Goal: Information Seeking & Learning: Learn about a topic

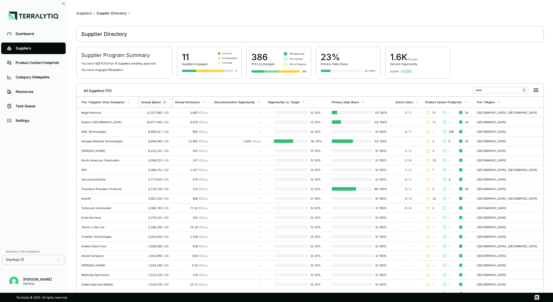
scroll to position [56, 0]
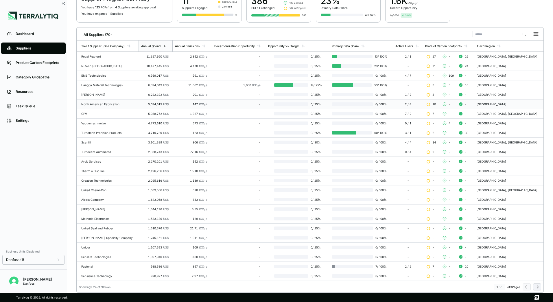
click at [100, 102] on td "North American Fabrication" at bounding box center [108, 104] width 62 height 10
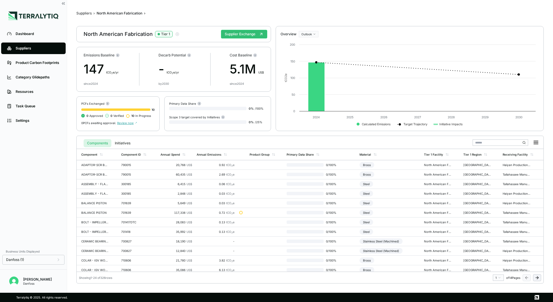
click at [121, 122] on span "Review now" at bounding box center [127, 122] width 20 height 3
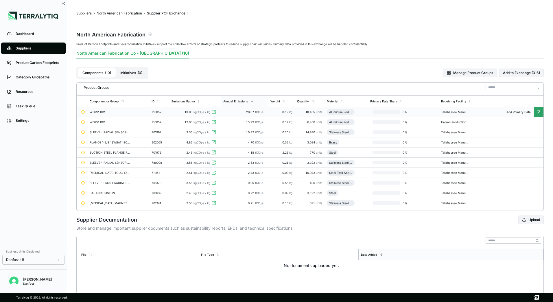
click at [113, 113] on div "WORM IGV" at bounding box center [111, 111] width 42 height 3
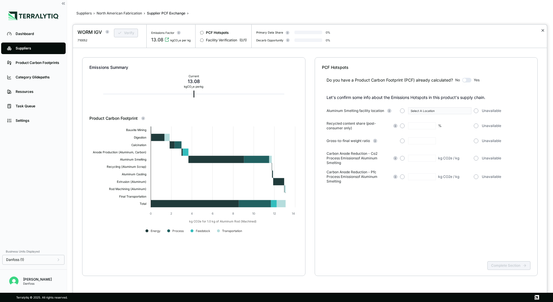
click at [543, 29] on button "✕" at bounding box center [542, 30] width 4 height 7
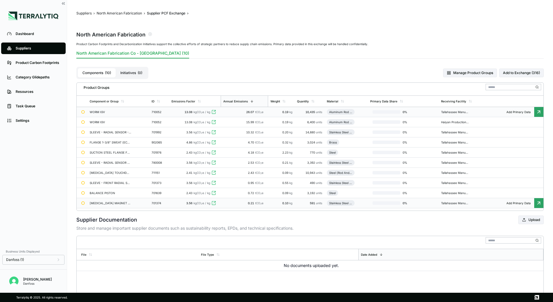
click at [108, 203] on div "[MEDICAL_DATA] MAGNET - ROTOR" at bounding box center [111, 202] width 42 height 3
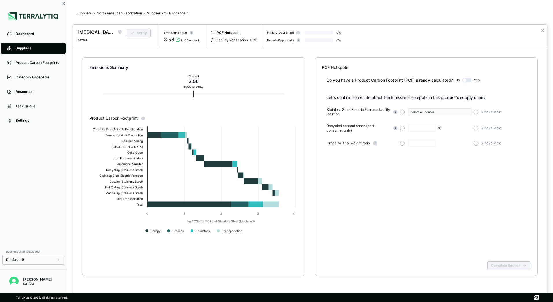
click at [542, 26] on div "✕" at bounding box center [542, 36] width 8 height 23
click at [542, 28] on button "✕" at bounding box center [542, 30] width 4 height 7
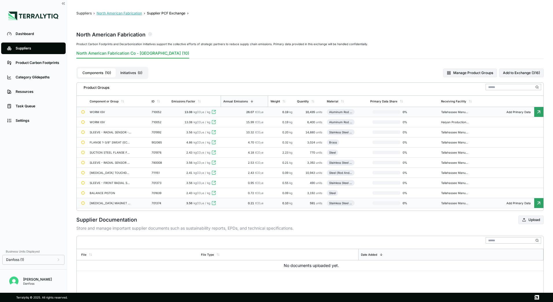
click at [106, 12] on button "North American Fabrication" at bounding box center [119, 13] width 45 height 5
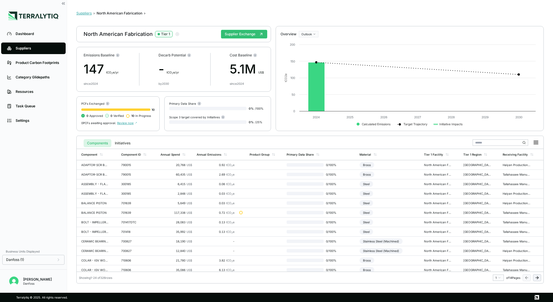
click at [79, 13] on button "Suppliers" at bounding box center [83, 13] width 15 height 5
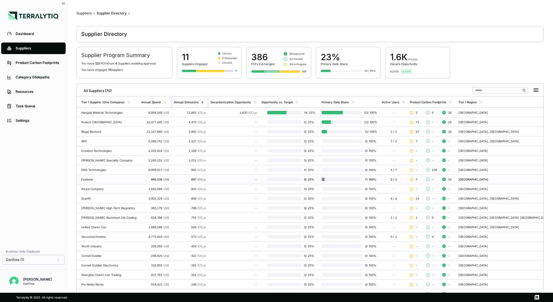
click at [99, 179] on div "Fastenal" at bounding box center [108, 178] width 55 height 3
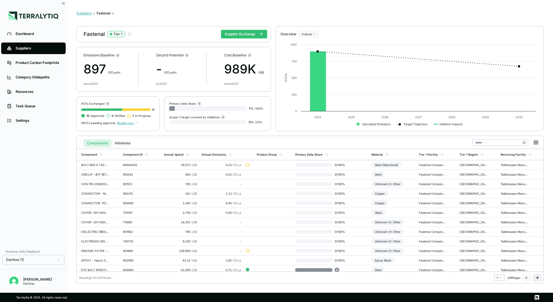
click at [86, 14] on button "Suppliers" at bounding box center [83, 13] width 15 height 5
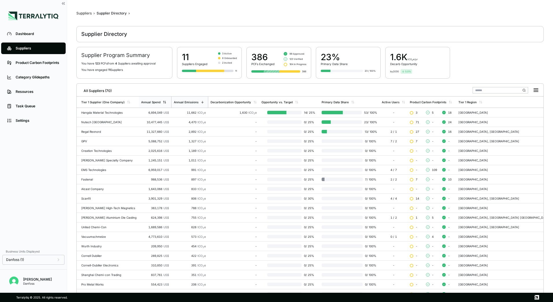
click at [167, 98] on div "Annual Spend" at bounding box center [155, 102] width 32 height 11
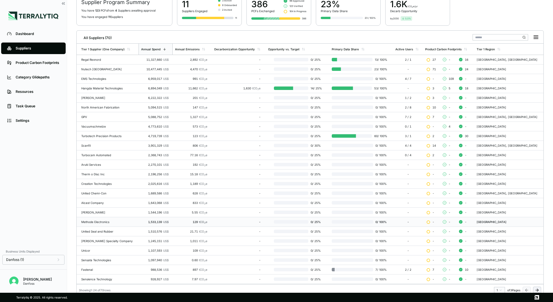
scroll to position [56, 0]
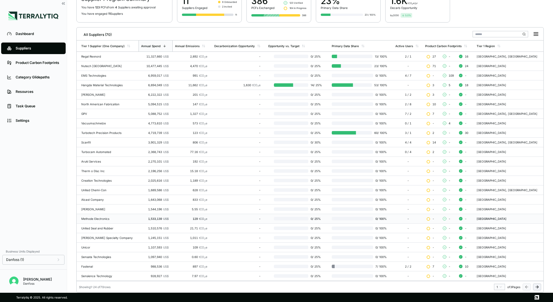
click at [539, 287] on icon at bounding box center [536, 286] width 5 height 5
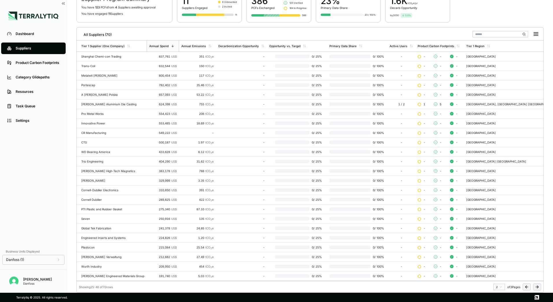
click at [136, 103] on div "[PERSON_NAME] Aluminium Die Casting" at bounding box center [112, 103] width 63 height 3
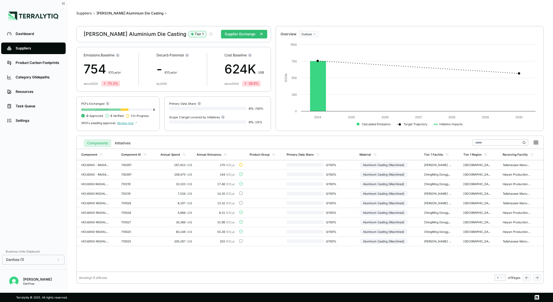
click at [123, 122] on span "Review now" at bounding box center [127, 122] width 20 height 3
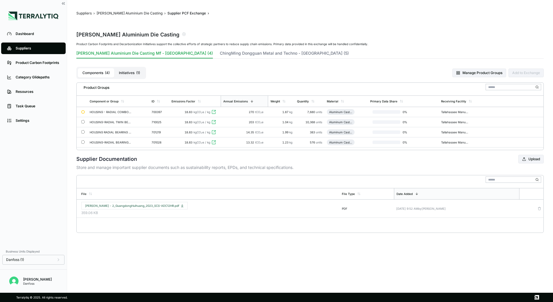
click at [138, 72] on span "( 1 )" at bounding box center [138, 73] width 4 height 5
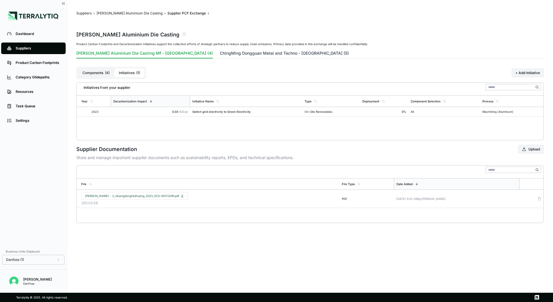
click at [232, 57] on button "ChingMing Dongguan Metal and Techno - [GEOGRAPHIC_DATA] (5)" at bounding box center [284, 54] width 129 height 8
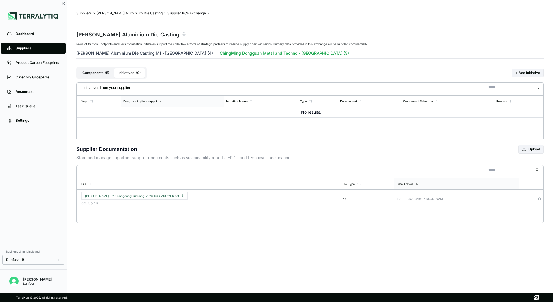
click at [147, 57] on button "[PERSON_NAME] Aluminium Die Casting Mf - [GEOGRAPHIC_DATA] (4)" at bounding box center [144, 54] width 136 height 8
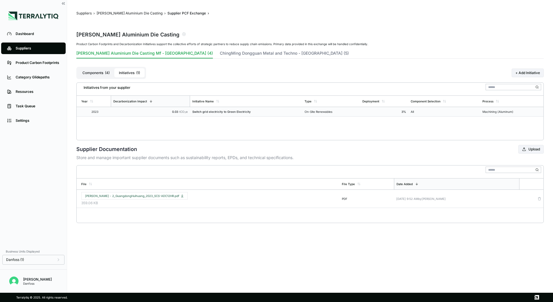
click at [388, 114] on td "3 %" at bounding box center [384, 112] width 48 height 10
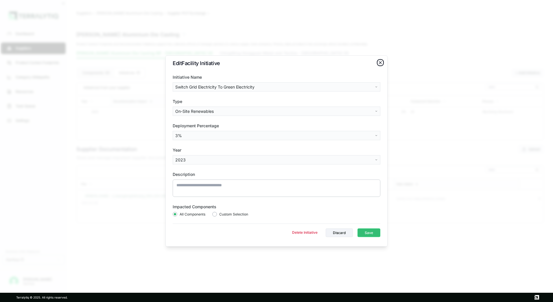
click at [378, 62] on icon "button" at bounding box center [380, 62] width 5 height 5
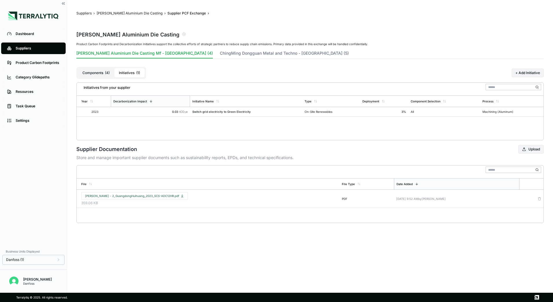
click at [95, 73] on button "Components ( 4 )" at bounding box center [96, 72] width 36 height 9
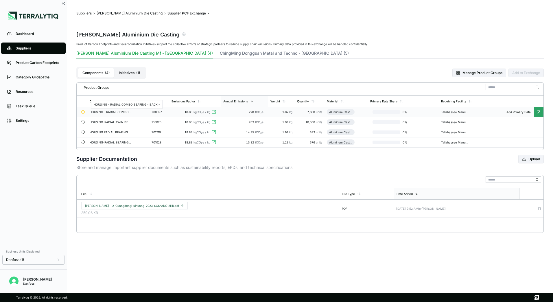
click at [112, 112] on div "HOUSING - RADIAL COMBO BEARING - BACK -" at bounding box center [111, 111] width 42 height 3
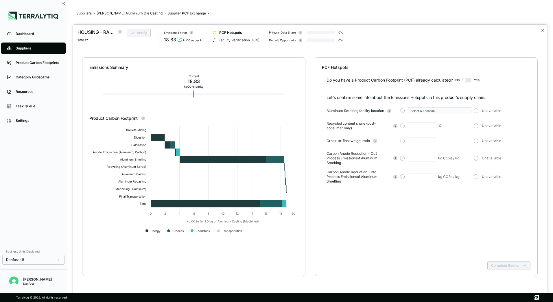
click at [544, 30] on button "✕" at bounding box center [542, 30] width 4 height 7
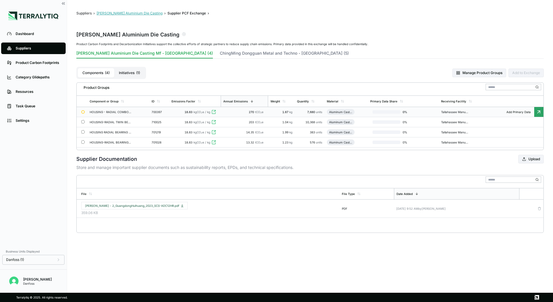
click at [124, 12] on button "[PERSON_NAME] Aluminium Die Casting" at bounding box center [130, 13] width 66 height 5
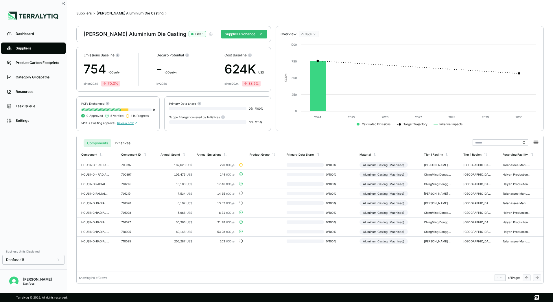
click at [127, 123] on span "Review now" at bounding box center [127, 122] width 20 height 3
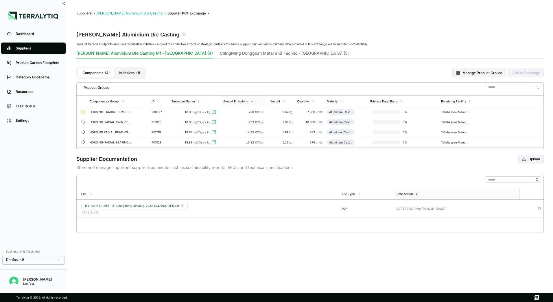
click at [110, 15] on button "[PERSON_NAME] Aluminium Die Casting" at bounding box center [130, 13] width 66 height 5
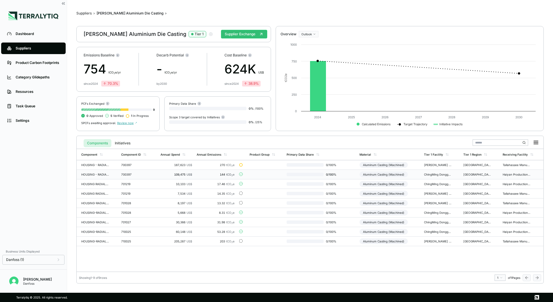
click at [126, 177] on td "700397" at bounding box center [138, 175] width 39 height 10
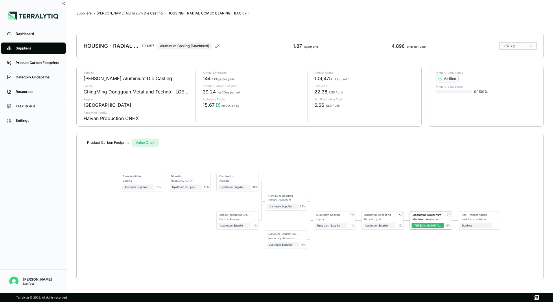
click at [153, 140] on button "Value Chain" at bounding box center [145, 142] width 27 height 8
click at [115, 142] on button "Product Carbon Footprint" at bounding box center [108, 142] width 49 height 8
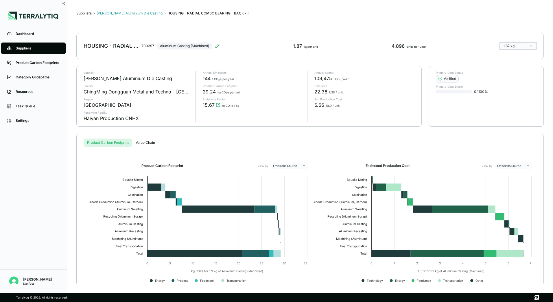
click at [141, 12] on button "[PERSON_NAME] Aluminium Die Casting" at bounding box center [130, 13] width 66 height 5
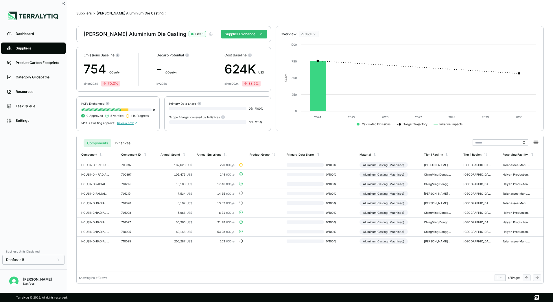
click at [129, 123] on span "Review now" at bounding box center [127, 122] width 20 height 3
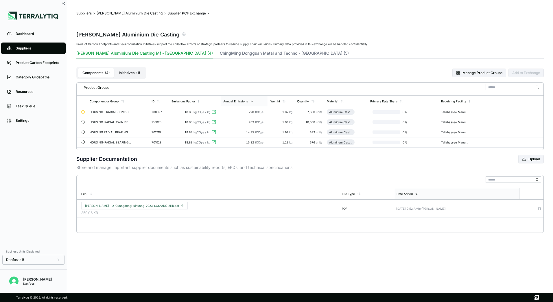
click at [129, 68] on button "Initiatives ( 1 )" at bounding box center [129, 72] width 30 height 9
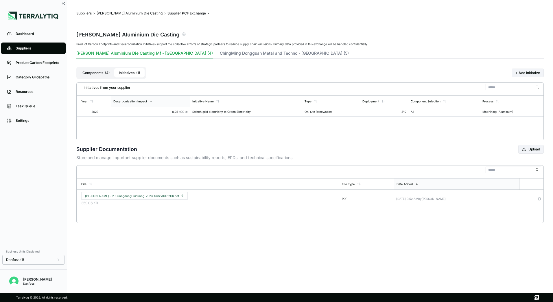
click at [99, 72] on button "Components ( 4 )" at bounding box center [96, 72] width 36 height 9
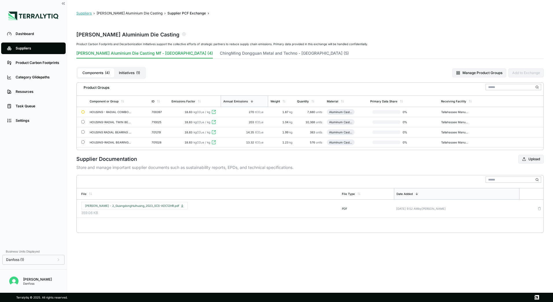
click at [87, 15] on button "Suppliers" at bounding box center [83, 13] width 15 height 5
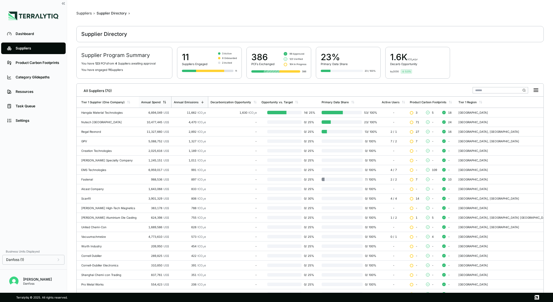
click at [162, 103] on div "Annual Spend" at bounding box center [153, 101] width 25 height 3
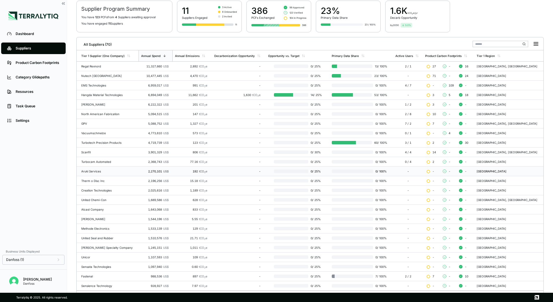
scroll to position [56, 0]
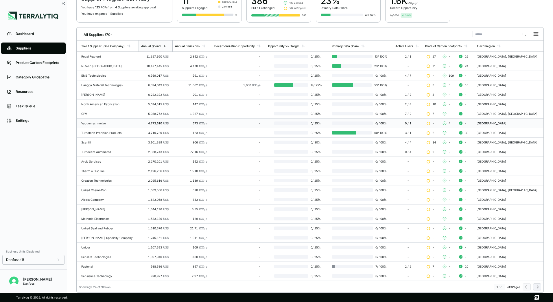
click at [423, 125] on td "- 4 -" at bounding box center [448, 123] width 51 height 10
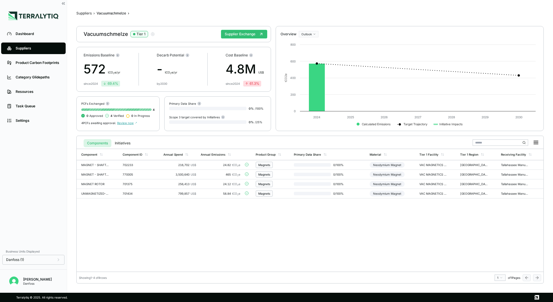
click at [124, 123] on span "Review now" at bounding box center [127, 122] width 20 height 3
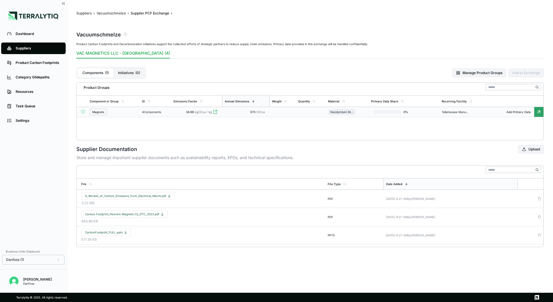
click at [126, 110] on div "Magnets" at bounding box center [114, 112] width 48 height 6
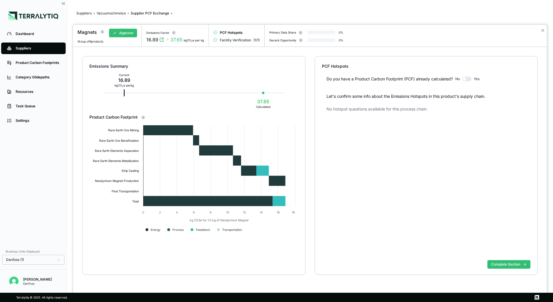
click at [540, 30] on div "✕" at bounding box center [542, 36] width 8 height 22
click at [84, 13] on div at bounding box center [276, 151] width 553 height 302
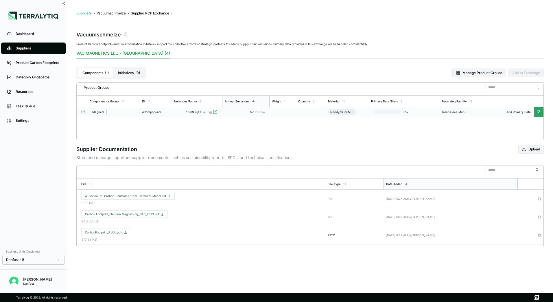
click at [84, 13] on button "Suppliers" at bounding box center [83, 13] width 15 height 5
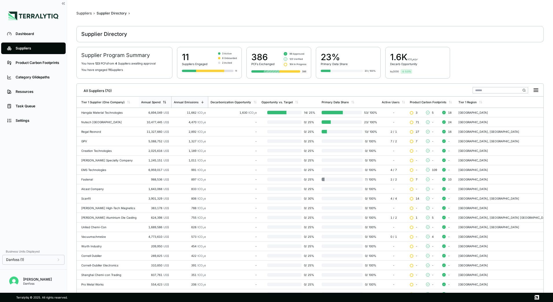
click at [163, 98] on div "Annual Spend" at bounding box center [155, 102] width 32 height 11
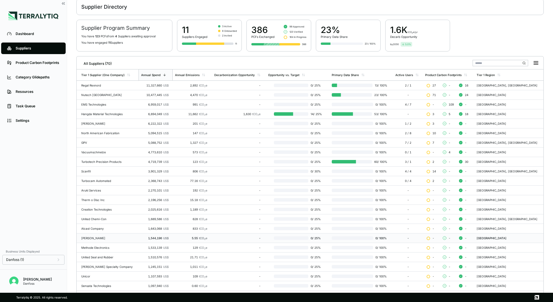
scroll to position [56, 0]
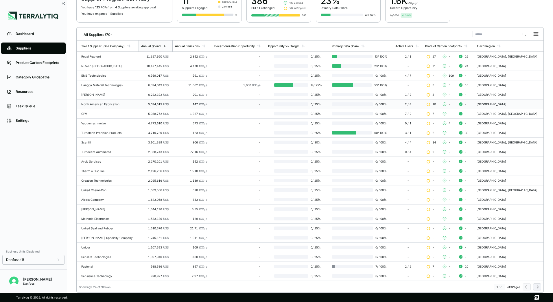
click at [160, 106] on td "5,094,515 US$" at bounding box center [155, 104] width 34 height 10
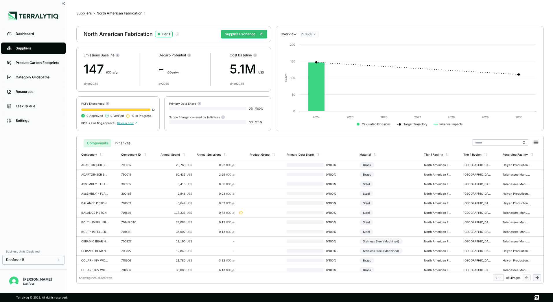
click at [131, 123] on span "Review now" at bounding box center [127, 122] width 20 height 3
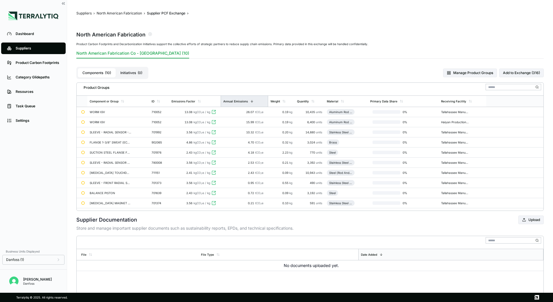
click at [258, 103] on div "Annual Emissions" at bounding box center [244, 101] width 47 height 11
click at [257, 103] on div "Annual Emissions" at bounding box center [244, 101] width 47 height 11
click at [112, 152] on div "SUCTION STEEL FLANGE FOR 3" STEEL PIPE." at bounding box center [111, 152] width 42 height 3
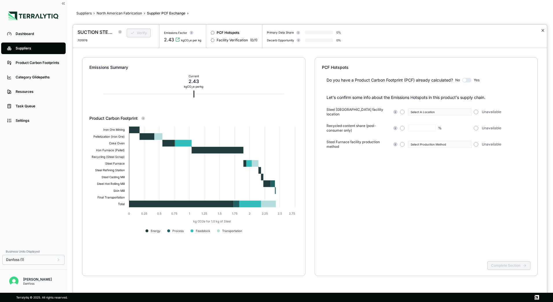
click at [544, 32] on button "✕" at bounding box center [542, 30] width 4 height 7
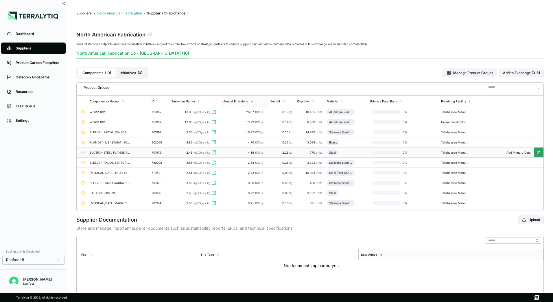
click at [120, 13] on button "North American Fabrication" at bounding box center [119, 13] width 45 height 5
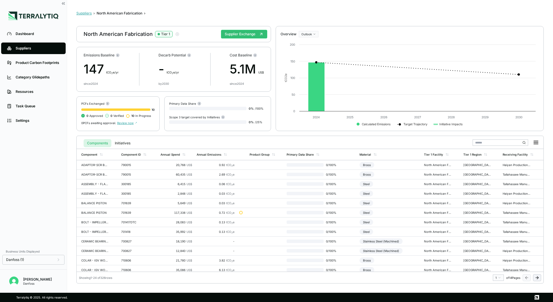
click at [86, 12] on button "Suppliers" at bounding box center [83, 13] width 15 height 5
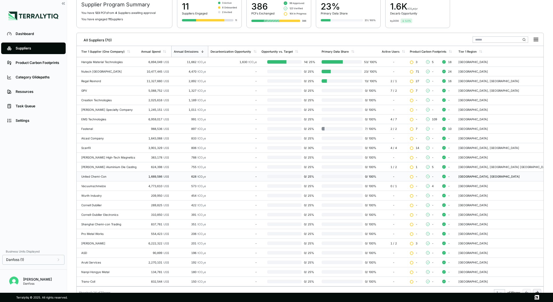
scroll to position [56, 0]
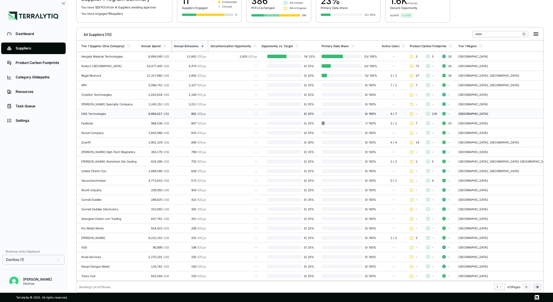
click at [107, 114] on div "EMS Technologies" at bounding box center [108, 113] width 55 height 3
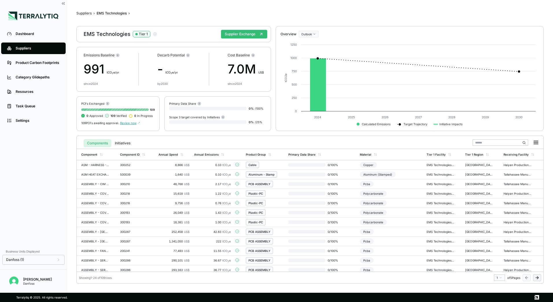
click at [134, 124] on span "Review now" at bounding box center [130, 122] width 20 height 3
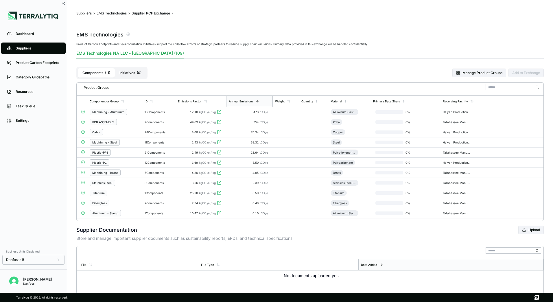
click at [130, 112] on div "Machining - Aluminum" at bounding box center [115, 112] width 50 height 6
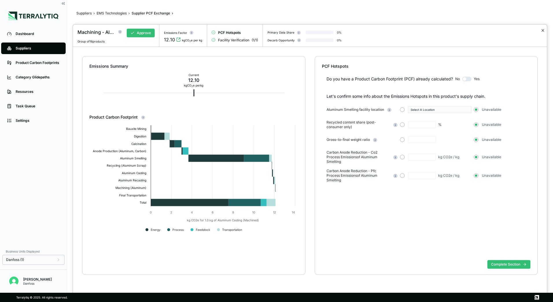
click at [543, 31] on button "✕" at bounding box center [542, 30] width 4 height 7
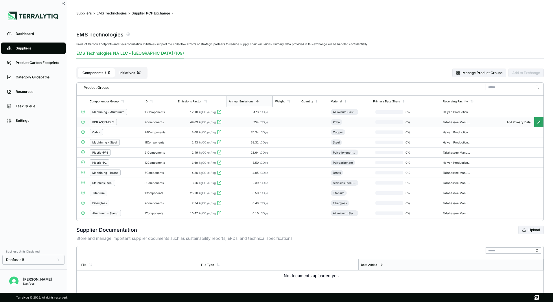
click at [121, 125] on td "PCB ASSEMBLY" at bounding box center [114, 122] width 55 height 10
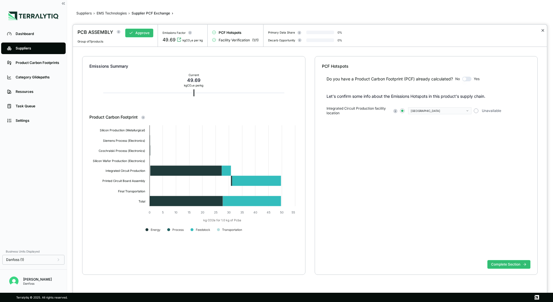
click at [543, 32] on button "✕" at bounding box center [542, 30] width 4 height 7
